Goal: Navigation & Orientation: Find specific page/section

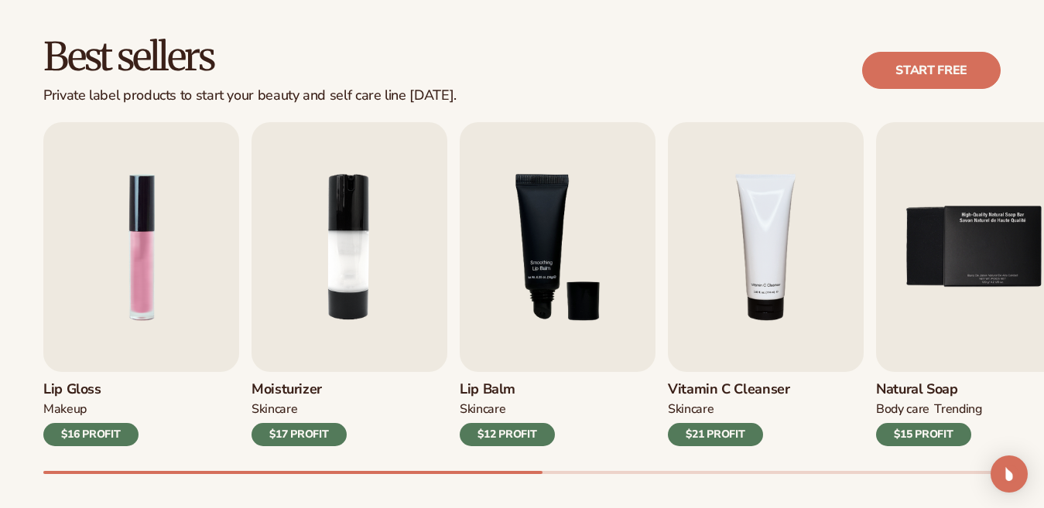
scroll to position [423, 0]
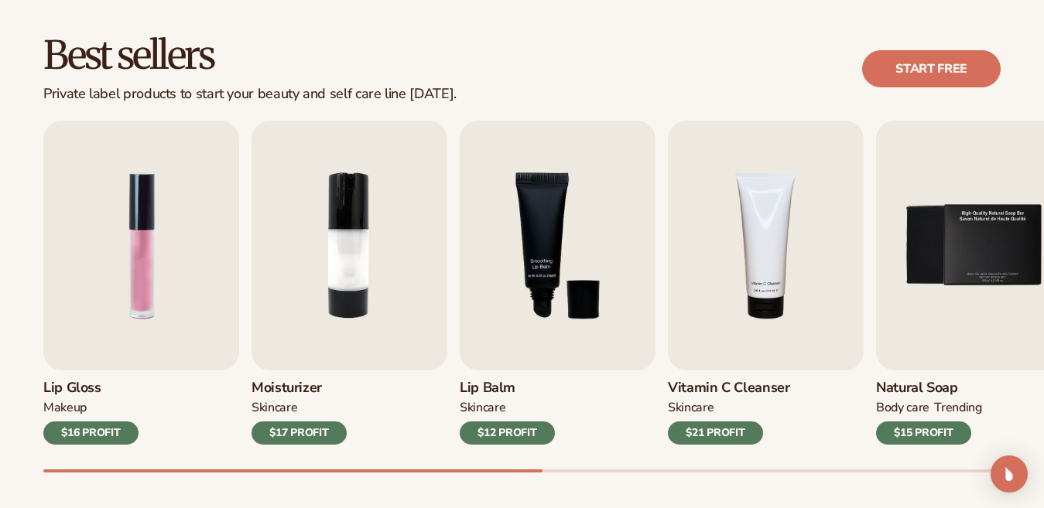
click at [1035, 403] on div "Natural Soap BODY Care TRENDING $15 PROFIT" at bounding box center [974, 408] width 196 height 74
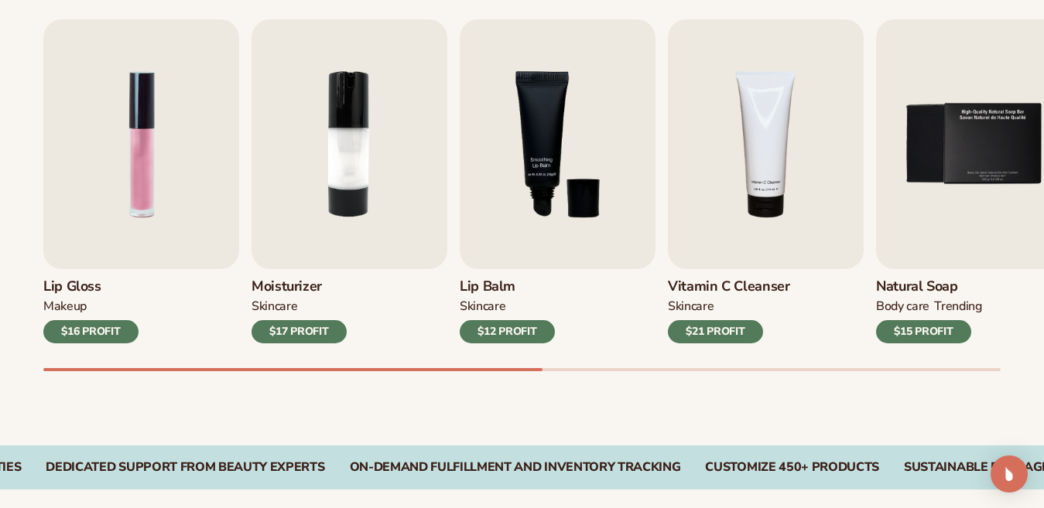
scroll to position [566, 0]
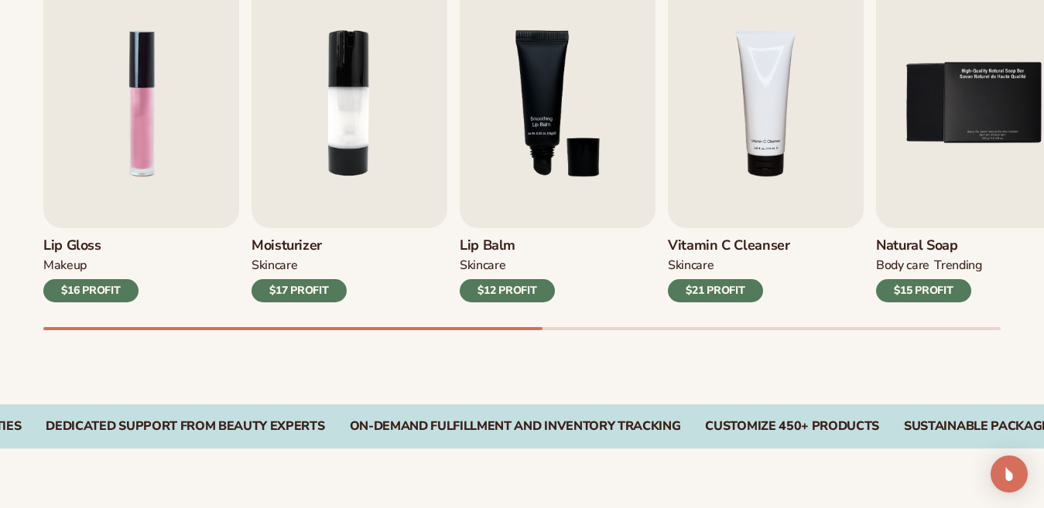
click at [779, 328] on div at bounding box center [521, 328] width 957 height 3
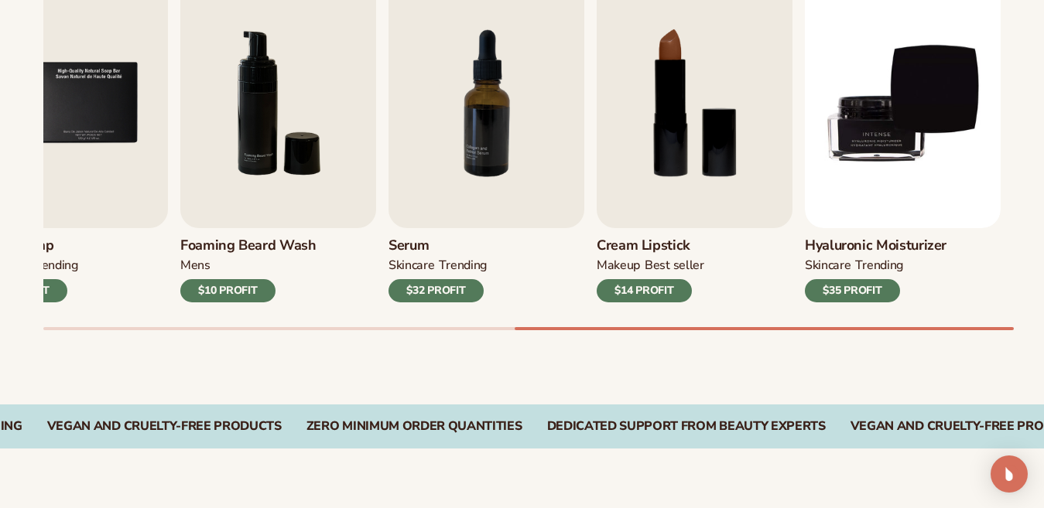
click at [86, 323] on div "Lip Gloss MAKEUP $16 PROFIT Moisturizer SKINCARE $17 PROFIT SKINCARE mens" at bounding box center [543, 154] width 1001 height 352
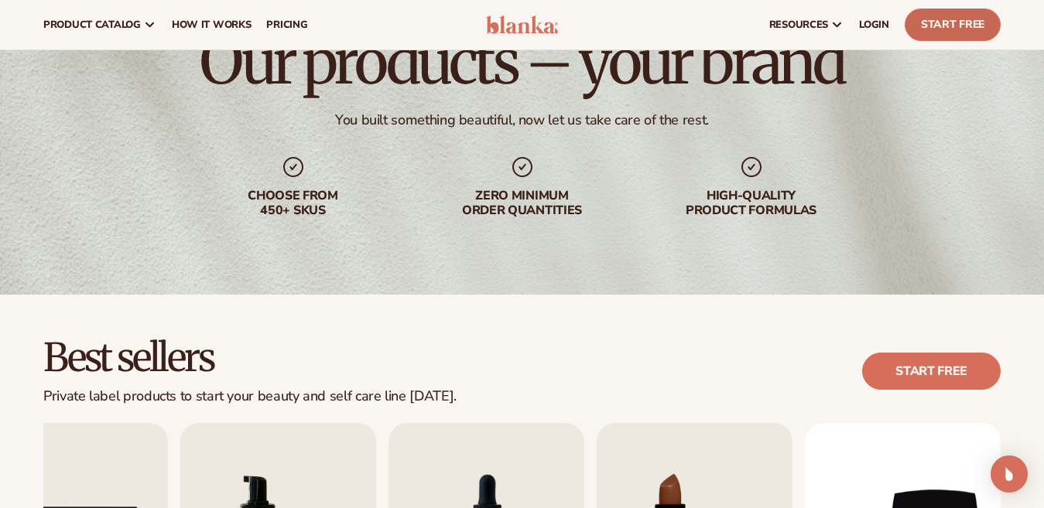
click at [958, 27] on link "Start Free" at bounding box center [953, 25] width 96 height 33
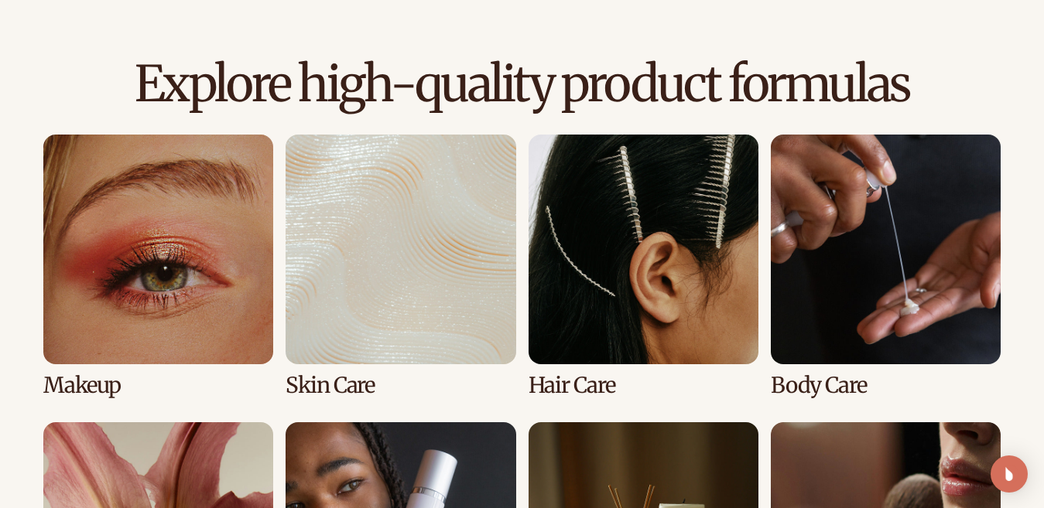
scroll to position [1021, 0]
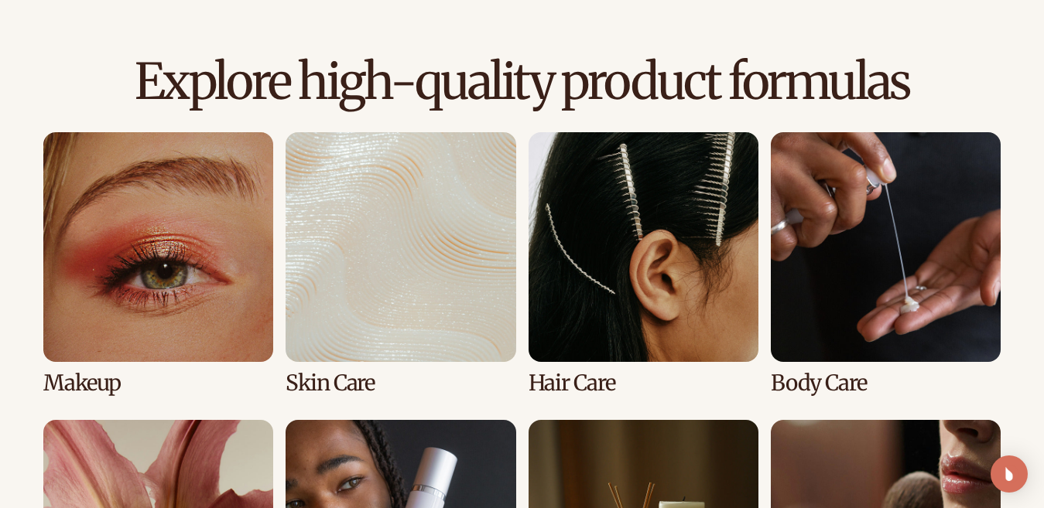
click at [137, 260] on link "1 / 8" at bounding box center [158, 263] width 230 height 263
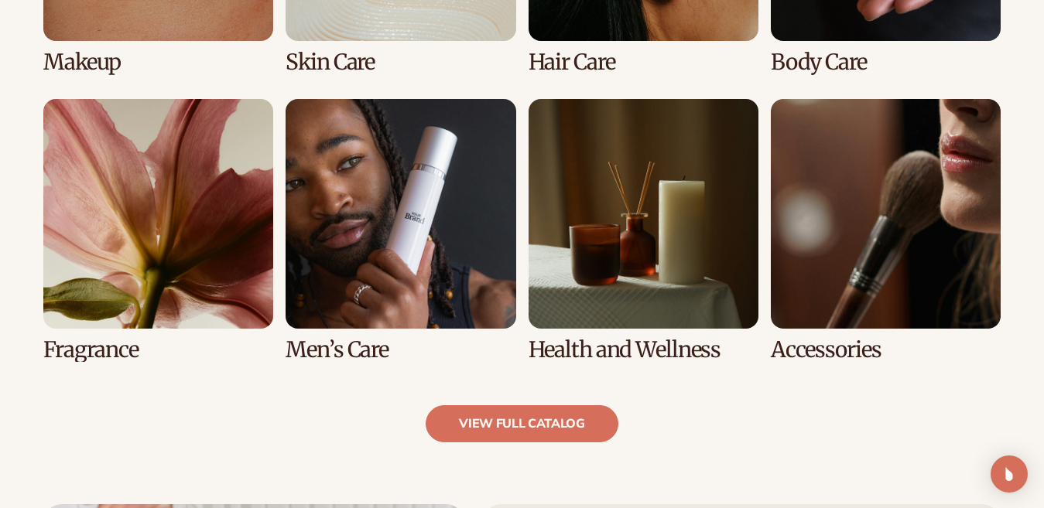
scroll to position [1371, 0]
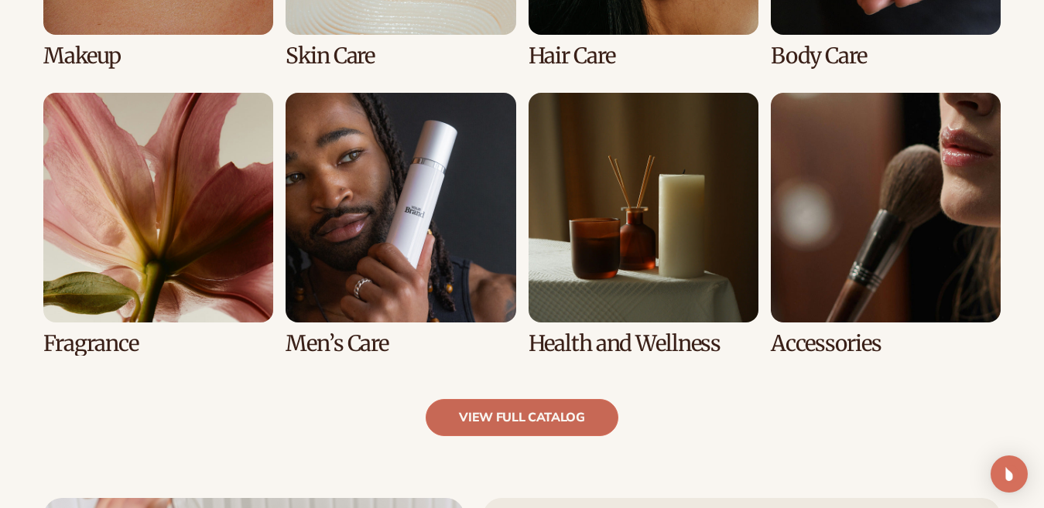
click at [514, 420] on link "view full catalog" at bounding box center [522, 417] width 193 height 37
